Goal: Task Accomplishment & Management: Manage account settings

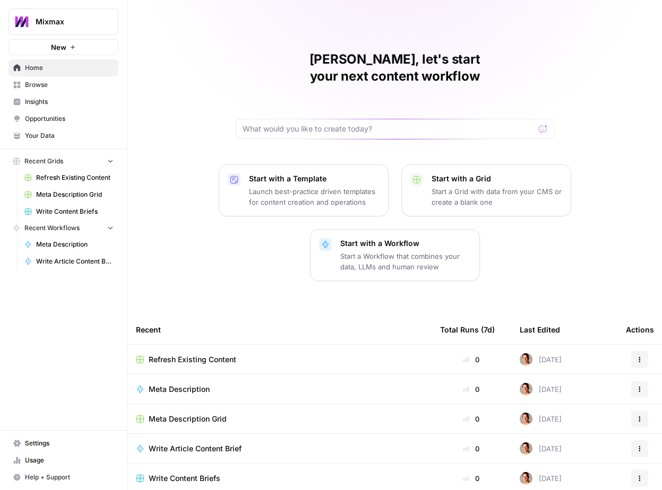
click at [41, 444] on span "Settings" at bounding box center [69, 444] width 89 height 10
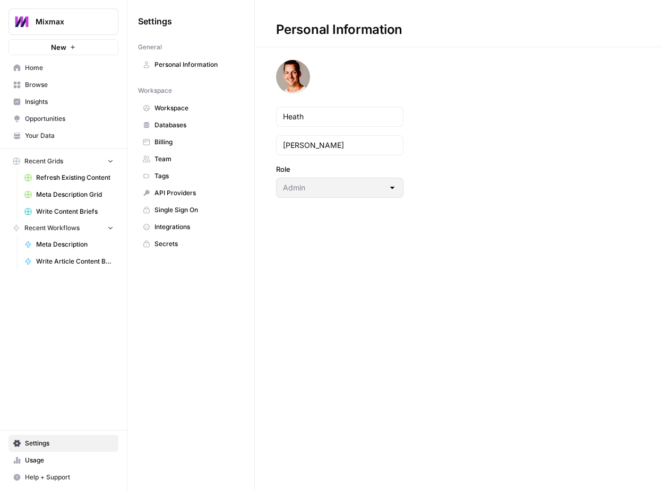
click at [187, 108] on span "Workspace" at bounding box center [196, 108] width 84 height 10
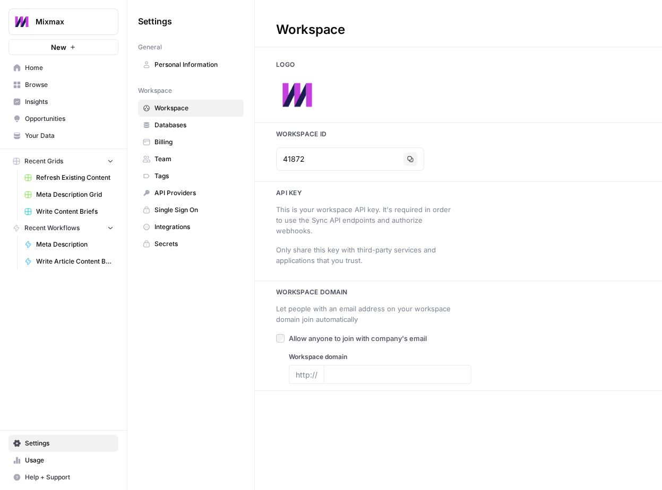
type input "[DOMAIN_NAME]"
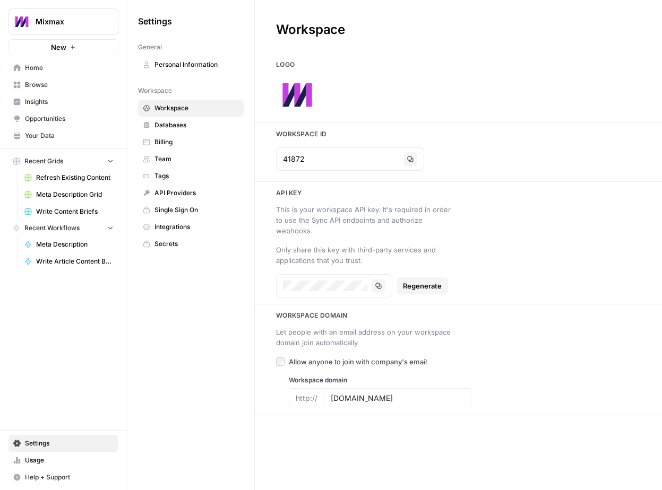
click at [182, 155] on span "Team" at bounding box center [196, 159] width 84 height 10
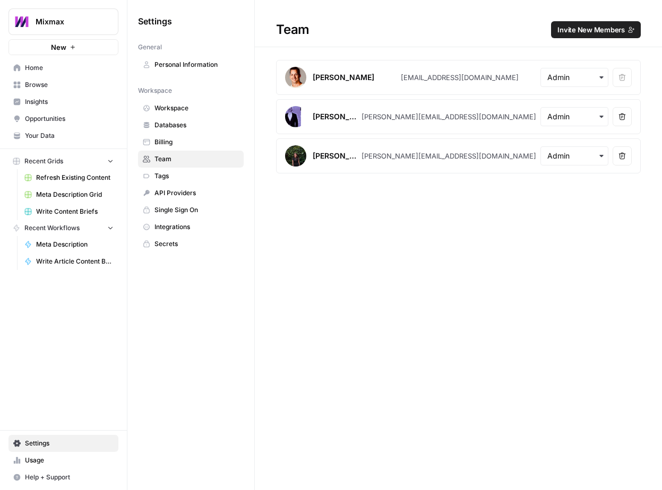
click at [594, 30] on span "Invite New Members" at bounding box center [590, 29] width 67 height 11
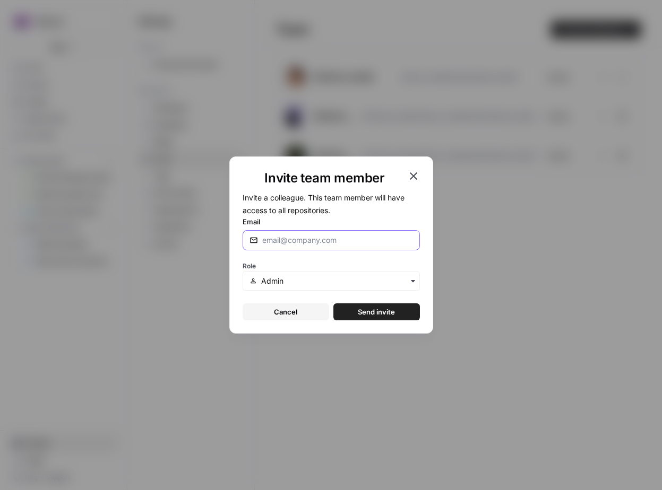
click at [305, 240] on input "Email" at bounding box center [337, 240] width 151 height 11
type input "[PERSON_NAME][EMAIL_ADDRESS][DOMAIN_NAME]"
click at [318, 279] on input "text" at bounding box center [336, 281] width 151 height 11
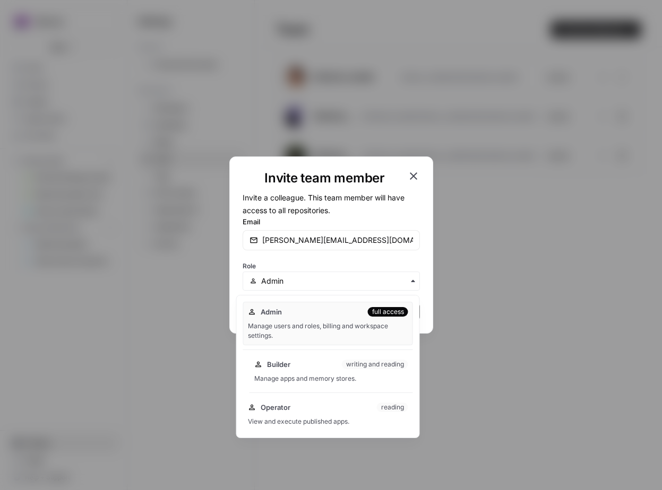
click at [323, 367] on div "Builder writing and reading" at bounding box center [331, 364] width 154 height 11
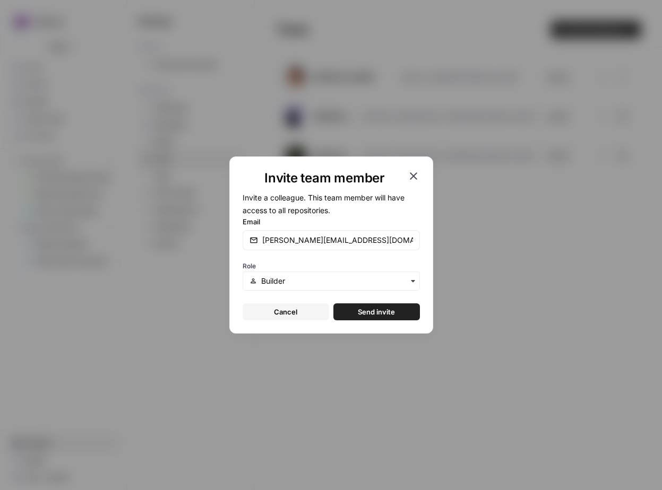
click at [377, 313] on span "Send invite" at bounding box center [376, 312] width 37 height 11
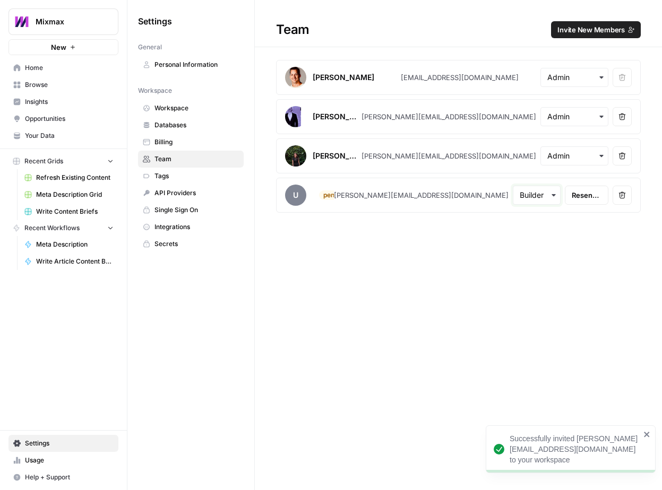
click at [520, 197] on input "text" at bounding box center [537, 195] width 34 height 11
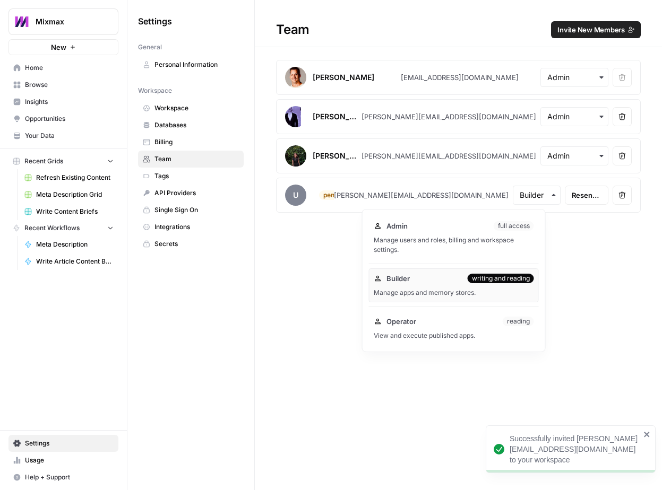
click at [469, 234] on div "Admin full access Manage users and roles, billing and workspace settings." at bounding box center [454, 238] width 170 height 44
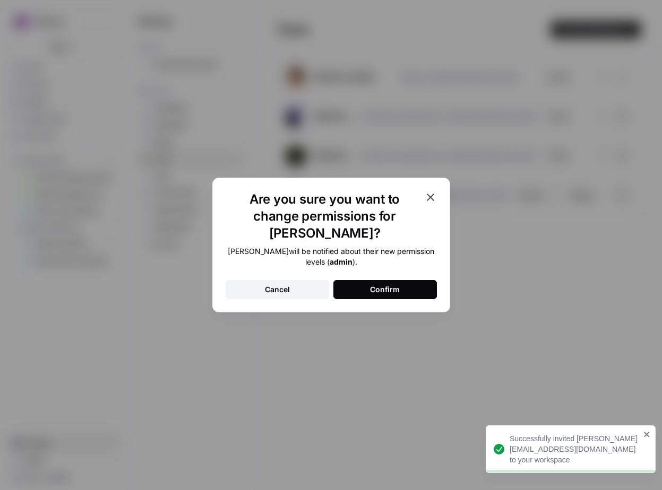
click at [404, 280] on button "Confirm" at bounding box center [384, 289] width 103 height 19
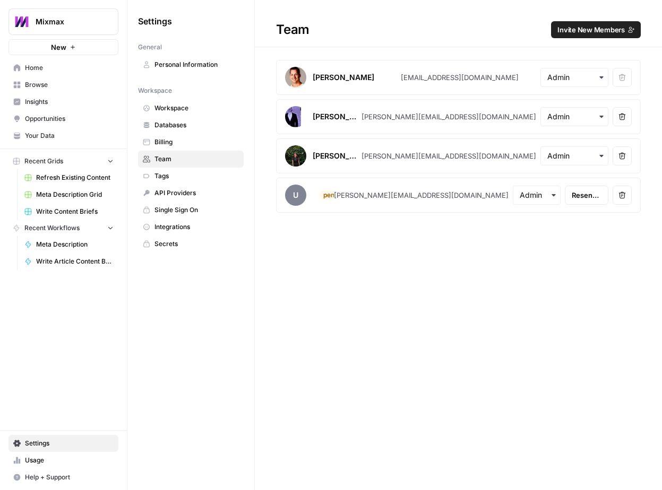
click at [58, 69] on span "Home" at bounding box center [69, 68] width 89 height 10
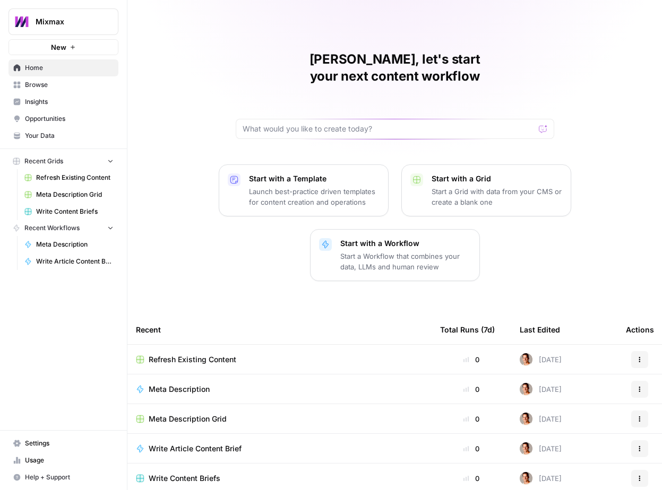
scroll to position [3, 0]
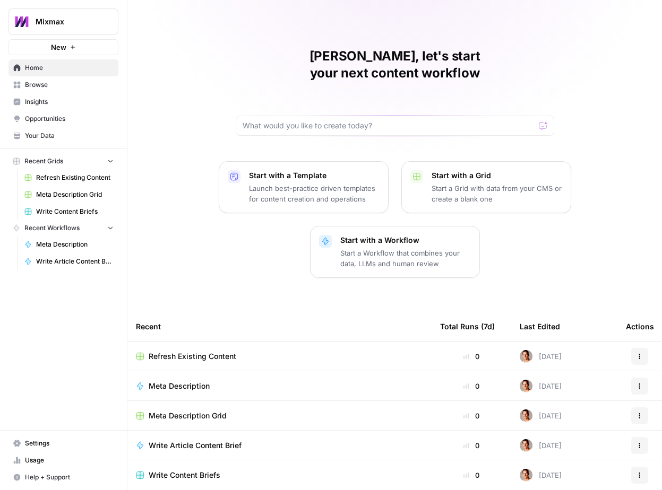
click at [54, 85] on span "Browse" at bounding box center [69, 85] width 89 height 10
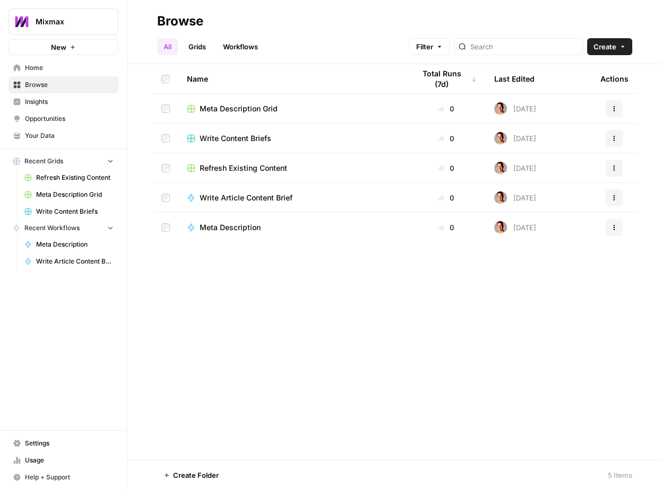
click at [58, 102] on span "Insights" at bounding box center [69, 102] width 89 height 10
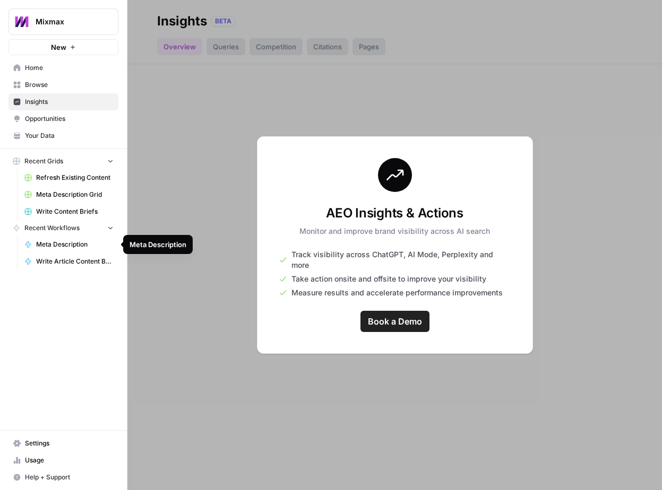
click at [198, 232] on div at bounding box center [394, 245] width 534 height 490
click at [40, 446] on span "Settings" at bounding box center [69, 444] width 89 height 10
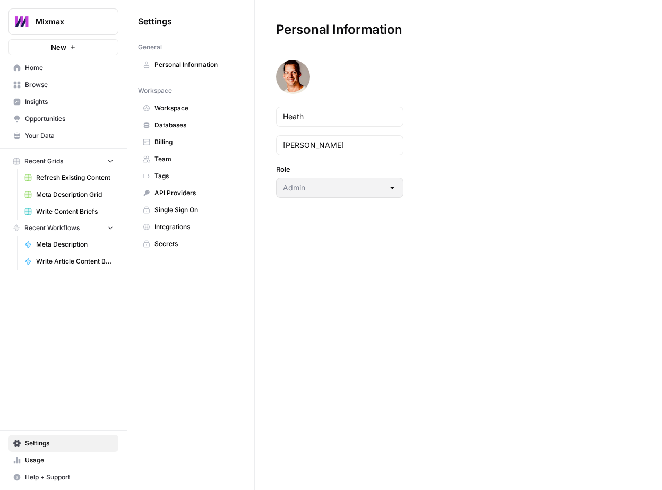
click at [186, 103] on span "Workspace" at bounding box center [196, 108] width 84 height 10
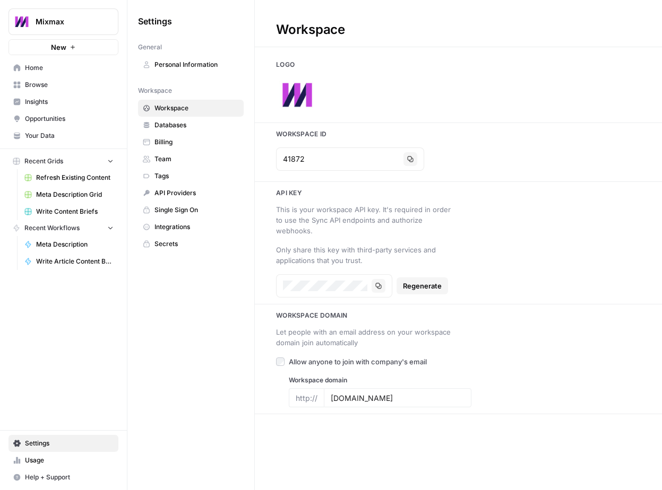
click at [195, 127] on span "Databases" at bounding box center [196, 125] width 84 height 10
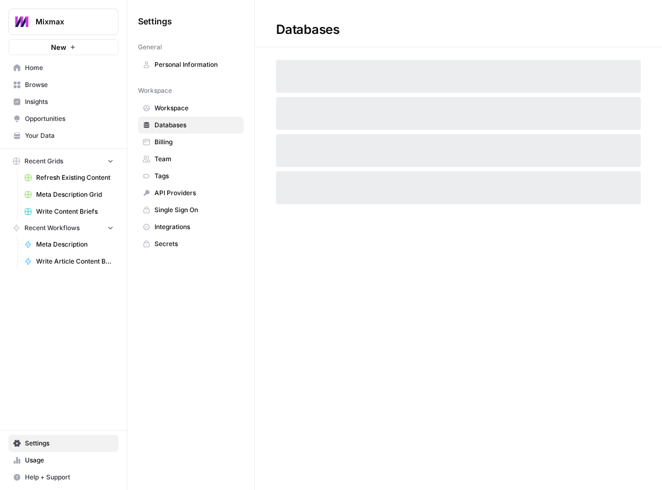
click at [188, 144] on span "Billing" at bounding box center [196, 142] width 84 height 10
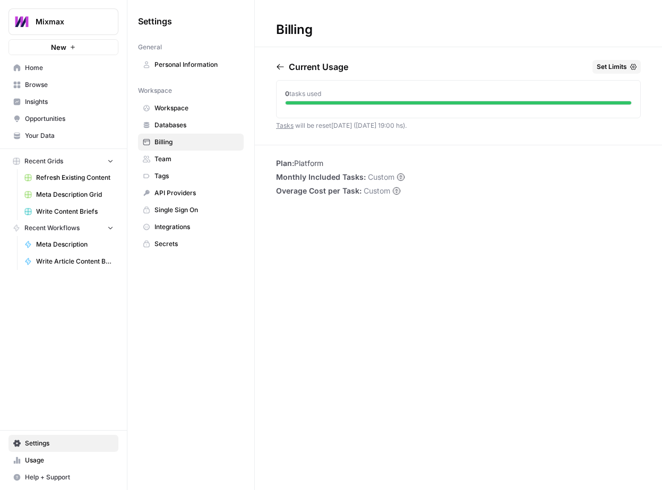
click at [69, 66] on span "Home" at bounding box center [69, 68] width 89 height 10
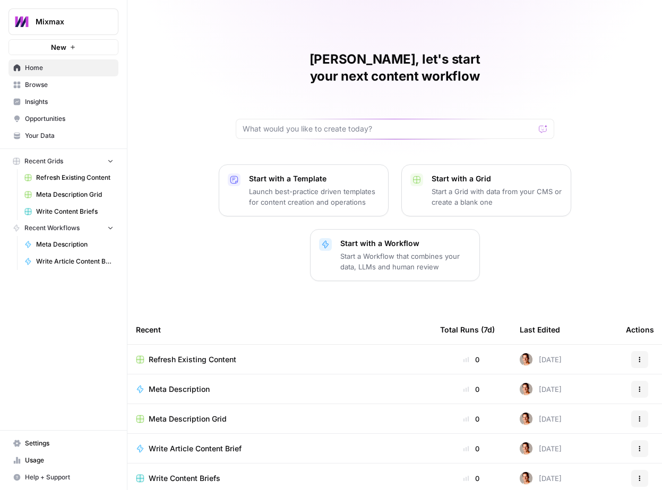
scroll to position [3, 0]
